Goal: Information Seeking & Learning: Learn about a topic

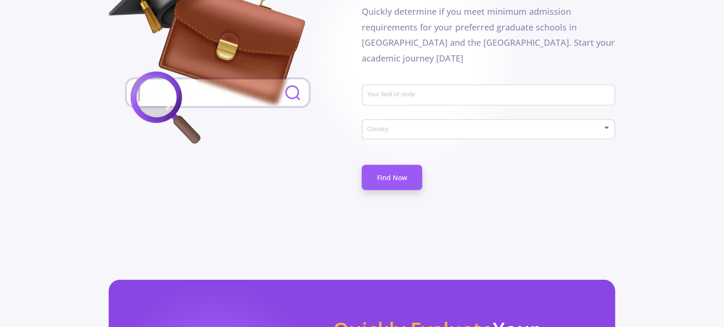
scroll to position [567, 0]
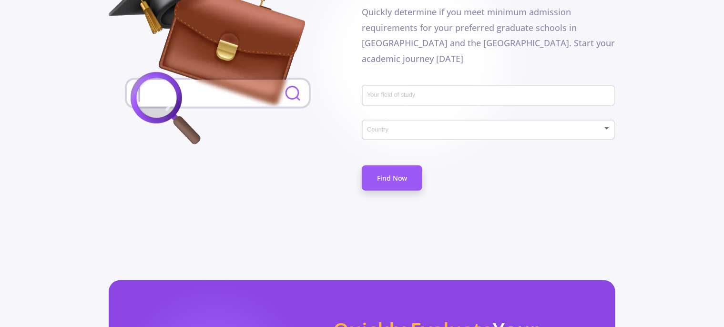
click at [391, 92] on input "Your field of study" at bounding box center [490, 96] width 246 height 9
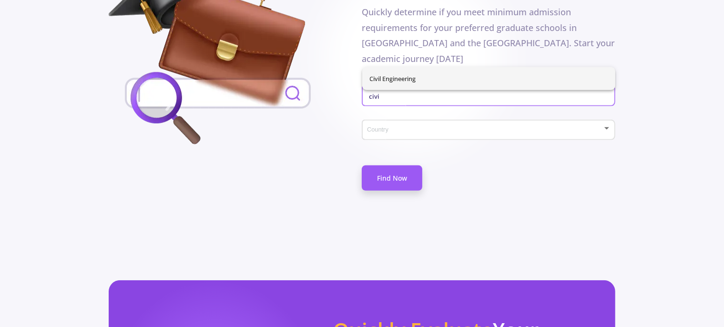
click at [391, 78] on span "Civil Engineering" at bounding box center [489, 78] width 238 height 23
type input "Civil Engineering"
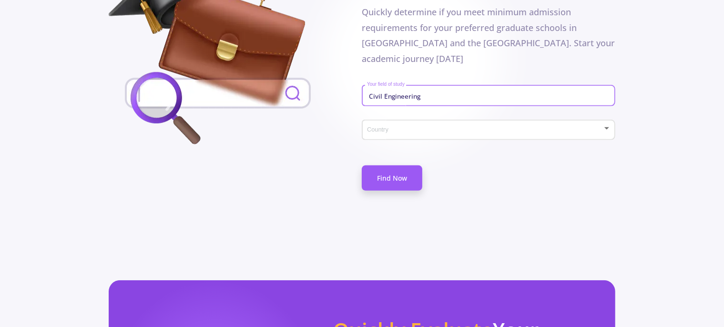
click at [371, 116] on div "Country" at bounding box center [489, 128] width 244 height 24
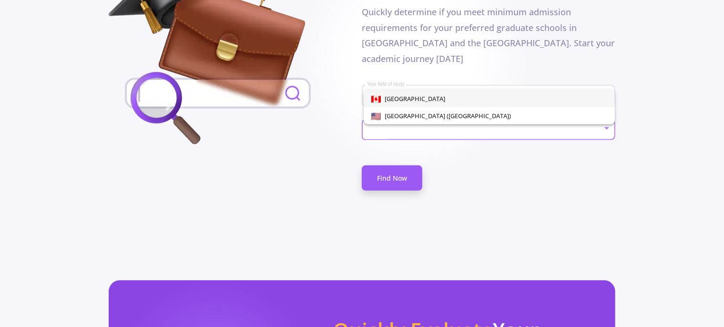
click at [334, 136] on div at bounding box center [362, 163] width 724 height 327
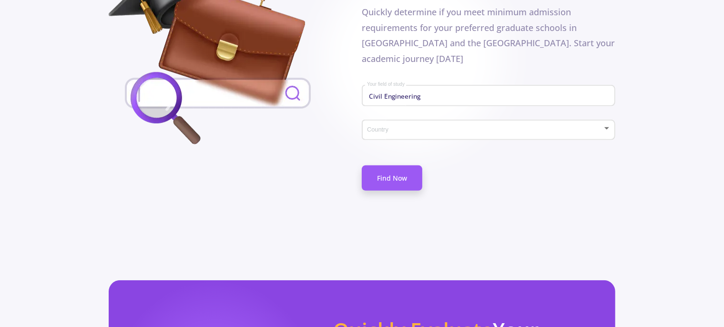
click at [392, 127] on span at bounding box center [485, 130] width 233 height 7
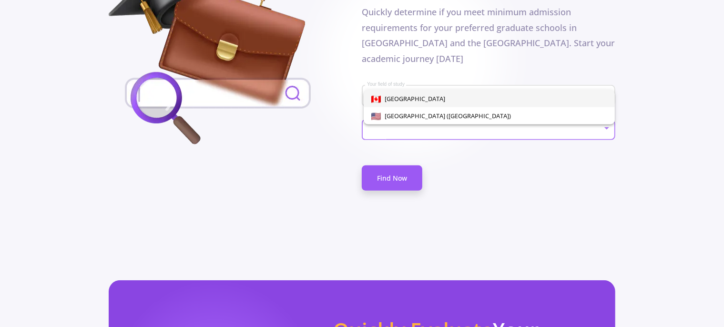
click at [317, 127] on div at bounding box center [362, 163] width 724 height 327
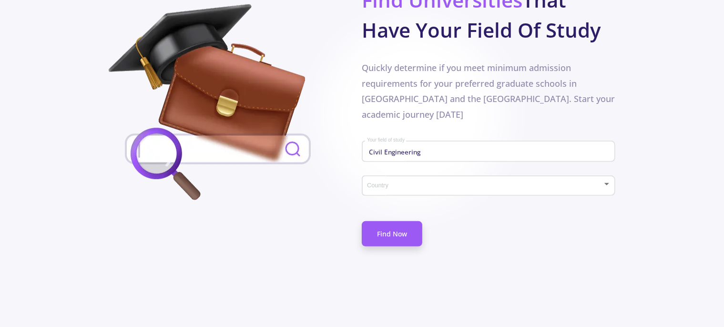
scroll to position [509, 0]
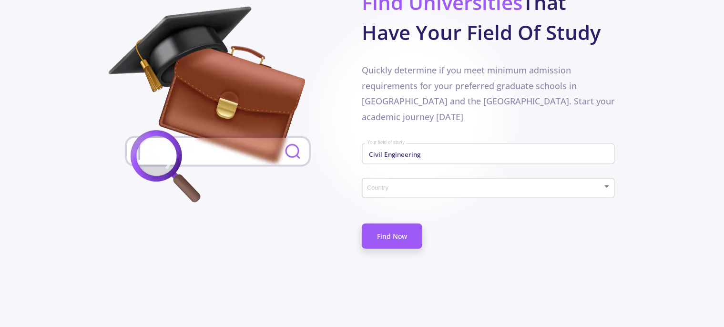
click at [384, 174] on div "Country" at bounding box center [489, 186] width 244 height 24
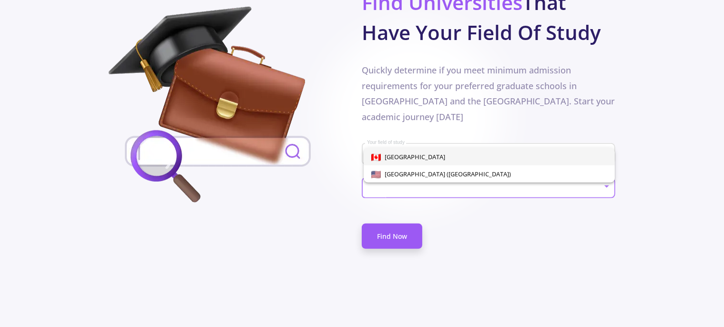
click at [382, 159] on span "[GEOGRAPHIC_DATA]" at bounding box center [413, 157] width 64 height 9
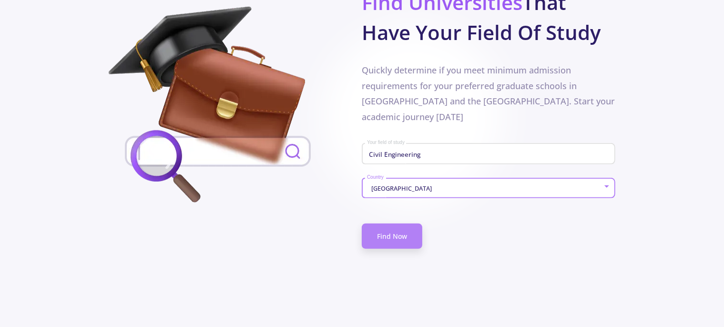
click at [378, 224] on link "Find Now" at bounding box center [392, 236] width 61 height 25
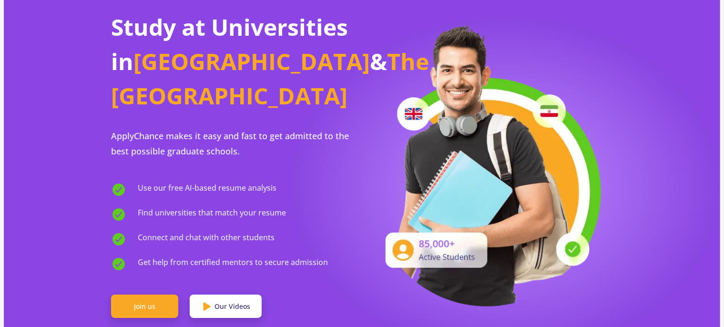
scroll to position [0, 0]
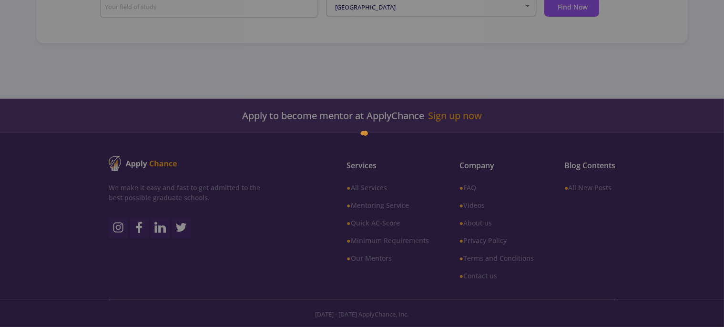
type input "Civil Engineering"
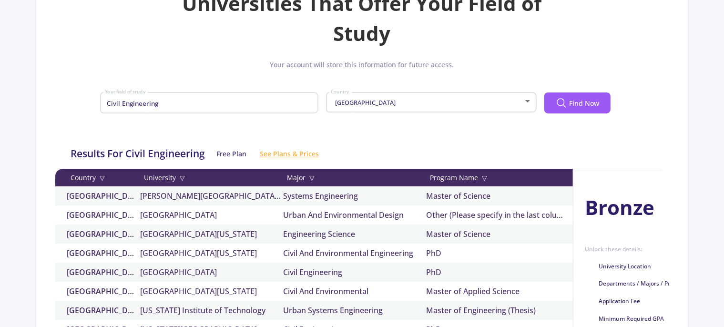
scroll to position [184, 0]
